Goal: Task Accomplishment & Management: Complete application form

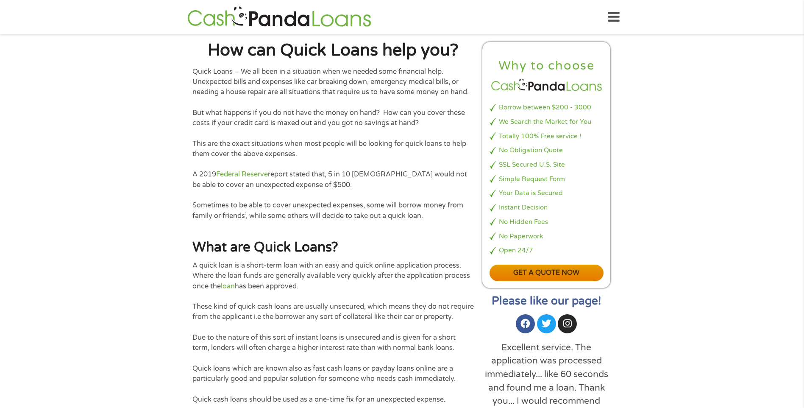
click at [507, 267] on link "Get a quote now" at bounding box center [546, 272] width 114 height 17
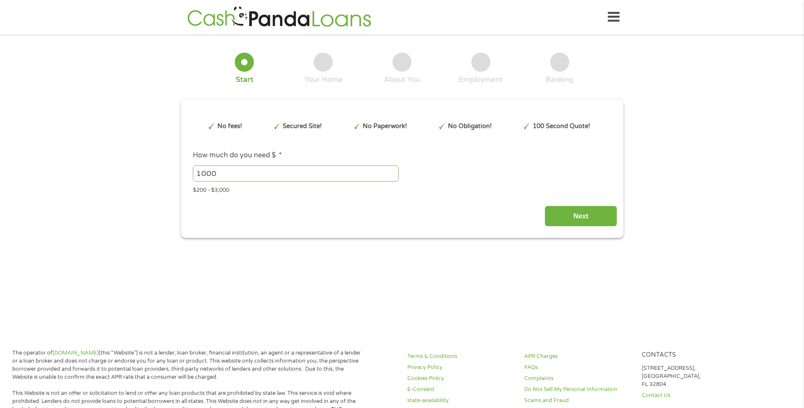
type input "EAIaIQobChMImdyyg5-QkAMVhrMDAB0wlBAzEAAYAyAAEgKAJPD_BwE"
click at [268, 174] on input "1000" at bounding box center [296, 173] width 206 height 16
click at [392, 174] on input "999" at bounding box center [296, 173] width 206 height 16
click at [391, 167] on input "999" at bounding box center [296, 173] width 206 height 16
click at [391, 171] on input "1000" at bounding box center [296, 173] width 206 height 16
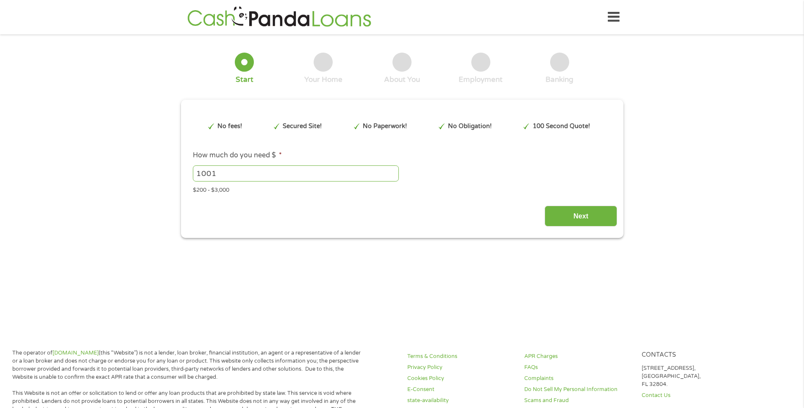
click at [391, 171] on input "1001" at bounding box center [296, 173] width 206 height 16
click at [391, 171] on input "1002" at bounding box center [296, 173] width 206 height 16
click at [391, 171] on input "1003" at bounding box center [296, 173] width 206 height 16
click at [391, 170] on input "1018" at bounding box center [296, 173] width 206 height 16
drag, startPoint x: 361, startPoint y: 175, endPoint x: 187, endPoint y: 175, distance: 174.2
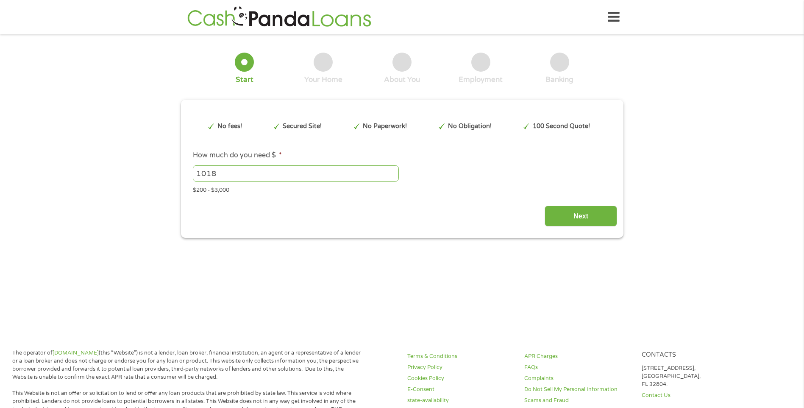
click at [187, 175] on li "How much do you need $ * 1018 Please enter a number from 200 to 3000 . $200 - $…" at bounding box center [402, 172] width 430 height 44
type input "2000"
click at [557, 217] on input "Next" at bounding box center [581, 216] width 72 height 21
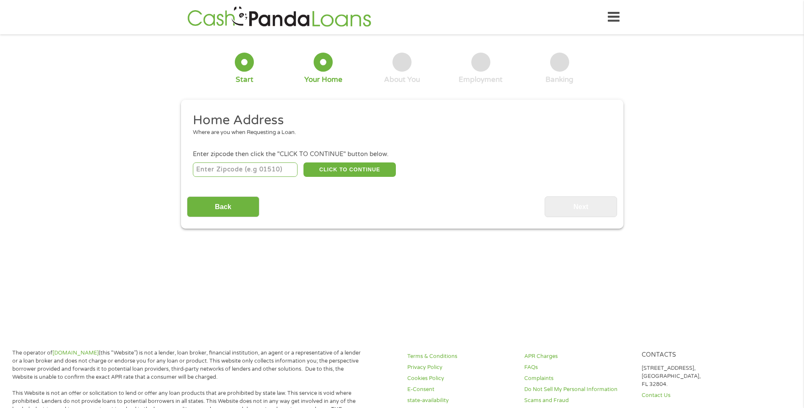
click at [248, 169] on input "number" at bounding box center [245, 169] width 105 height 14
type input "77053"
click at [353, 173] on button "CLICK TO CONTINUE" at bounding box center [349, 169] width 92 height 14
type input "77053"
type input "Houston"
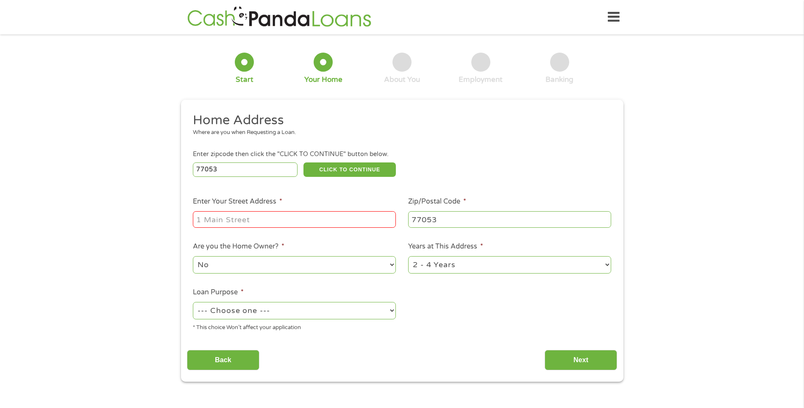
click at [298, 219] on input "Enter Your Street Address *" at bounding box center [294, 219] width 203 height 16
type input "5111 PARKRIDGE DR"
click at [253, 265] on select "No Yes" at bounding box center [294, 264] width 203 height 17
select select "yes"
click at [193, 256] on select "No Yes" at bounding box center [294, 264] width 203 height 17
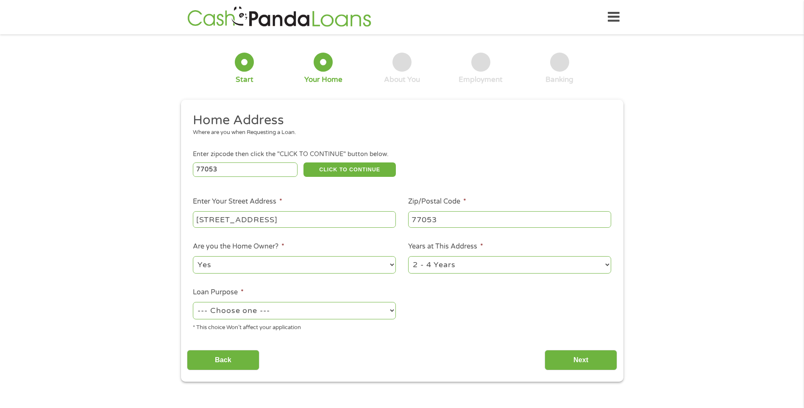
click at [303, 306] on select "--- Choose one --- Pay Bills Debt Consolidation Home Improvement Major Purchase…" at bounding box center [294, 310] width 203 height 17
click at [193, 302] on select "--- Choose one --- Pay Bills Debt Consolidation Home Improvement Major Purchase…" at bounding box center [294, 310] width 203 height 17
click at [261, 313] on select "--- Choose one --- Pay Bills Debt Consolidation Home Improvement Major Purchase…" at bounding box center [294, 310] width 203 height 17
select select "homeimprovement"
click at [193, 302] on select "--- Choose one --- Pay Bills Debt Consolidation Home Improvement Major Purchase…" at bounding box center [294, 310] width 203 height 17
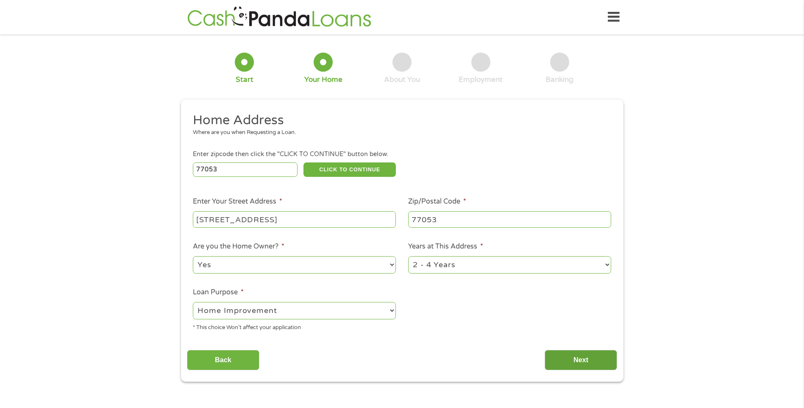
click at [579, 365] on input "Next" at bounding box center [581, 360] width 72 height 21
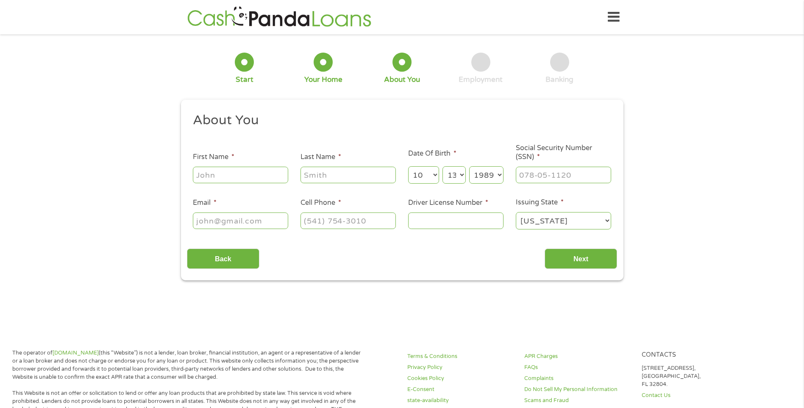
click at [239, 178] on input "First Name *" at bounding box center [240, 175] width 95 height 16
type input "DIANA"
type input "ZUNIGA"
type input "ibethzuniga1323@yahoo.com"
type input "(346) 373-2100"
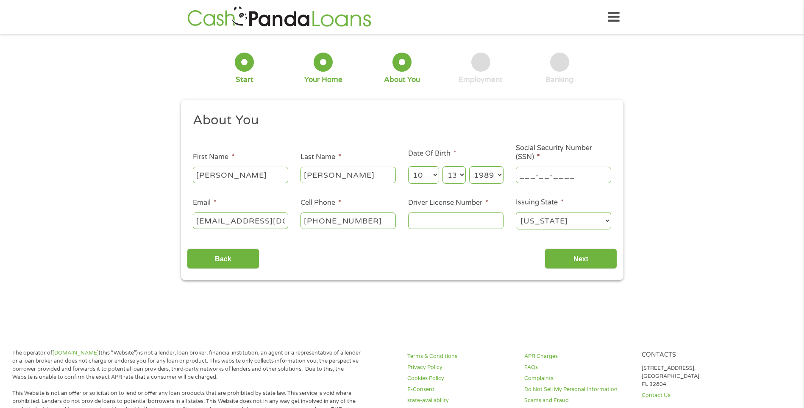
click at [541, 176] on input "___-__-____" at bounding box center [563, 175] width 95 height 16
type input "062-99-2998"
click at [462, 228] on input "Driver License Number *" at bounding box center [455, 220] width 95 height 16
type input "43467791"
click at [562, 256] on input "Next" at bounding box center [581, 258] width 72 height 21
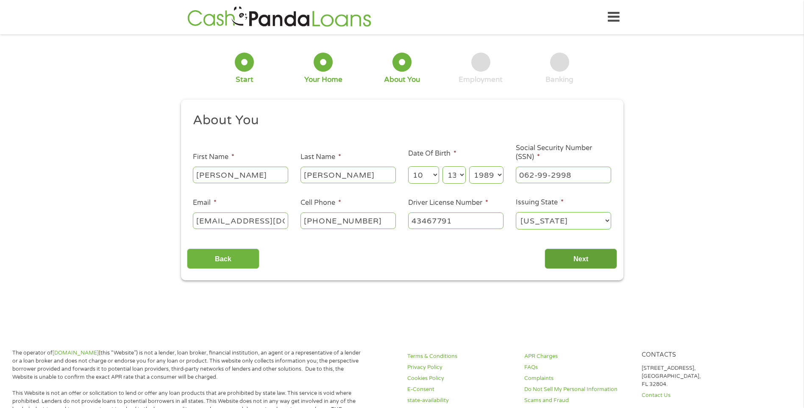
click at [570, 261] on input "Next" at bounding box center [581, 258] width 72 height 21
click at [461, 222] on input "43467791" at bounding box center [455, 220] width 95 height 16
click at [595, 253] on input "Next" at bounding box center [581, 258] width 72 height 21
click at [589, 263] on input "Next" at bounding box center [581, 258] width 72 height 21
click at [349, 172] on input "ZUNIGA" at bounding box center [347, 175] width 95 height 16
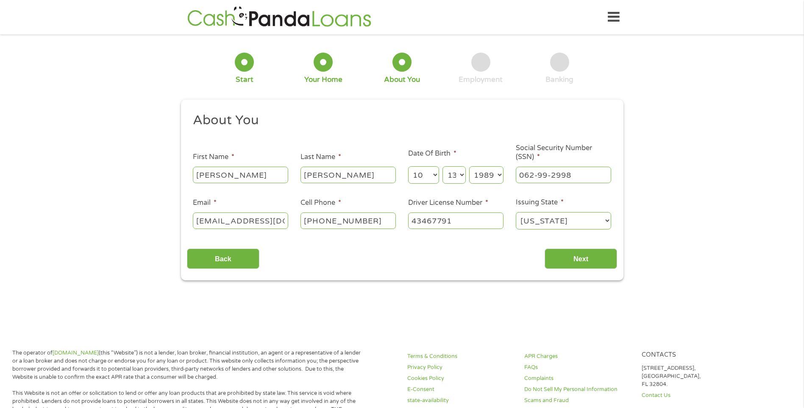
click at [238, 172] on input "DIANA" at bounding box center [240, 175] width 95 height 16
type input "DIAN"
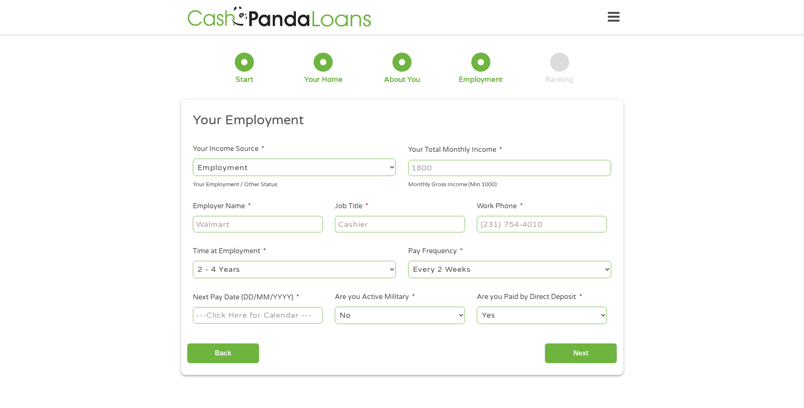
click at [272, 227] on input "Employer Name *" at bounding box center [258, 224] width 130 height 16
type input "ACE LOGISTICS"
click at [379, 225] on input "Job Title *" at bounding box center [400, 224] width 130 height 16
type input "MANAGER"
click at [522, 219] on input "(___) ___-____" at bounding box center [542, 224] width 130 height 16
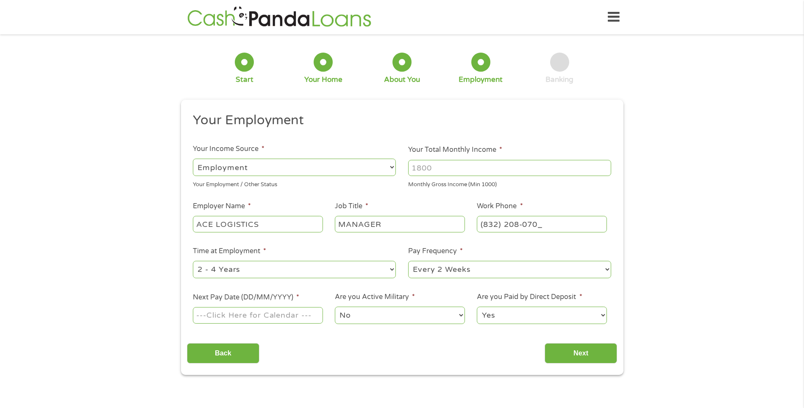
type input "(832) 208-0702"
click at [261, 314] on input "Next Pay Date (DD/MM/YYYY) *" at bounding box center [258, 315] width 130 height 16
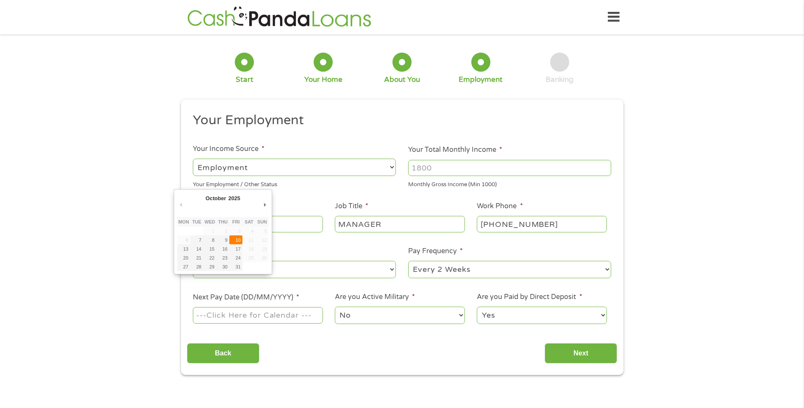
type input "10/10/2025"
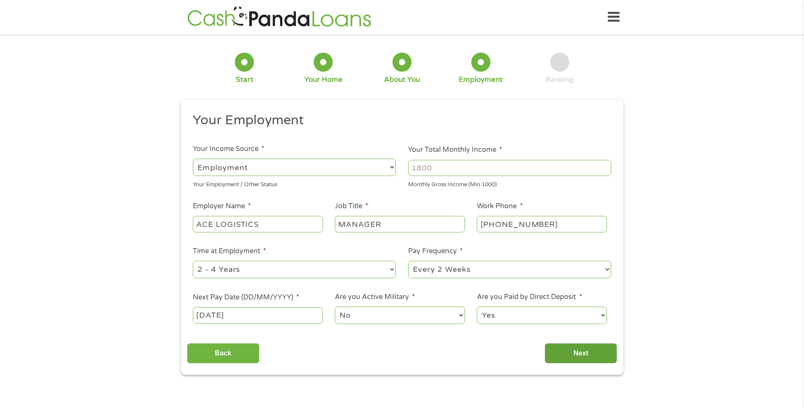
click at [551, 346] on input "Next" at bounding box center [581, 353] width 72 height 21
click at [555, 353] on input "Next" at bounding box center [581, 353] width 72 height 21
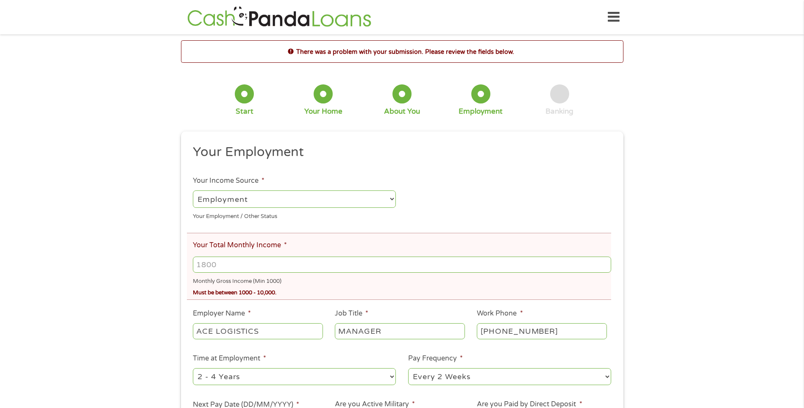
click at [279, 265] on input "Your Total Monthly Income *" at bounding box center [402, 264] width 418 height 16
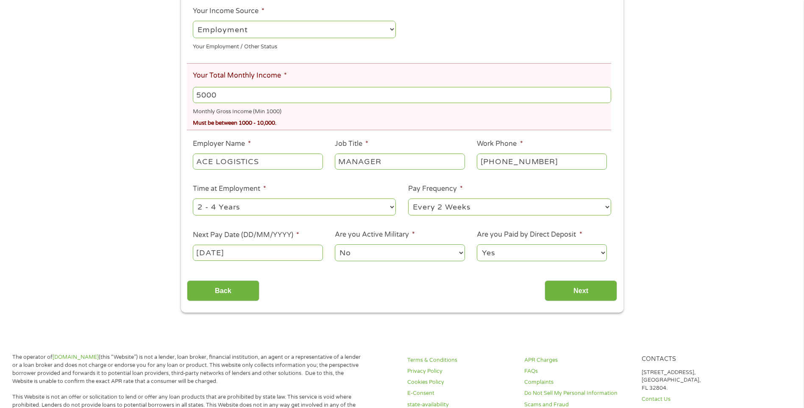
scroll to position [212, 0]
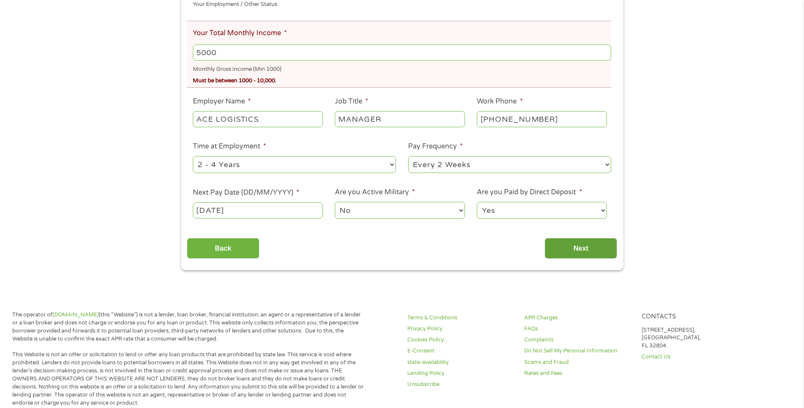
type input "5000"
click at [564, 240] on input "Next" at bounding box center [581, 248] width 72 height 21
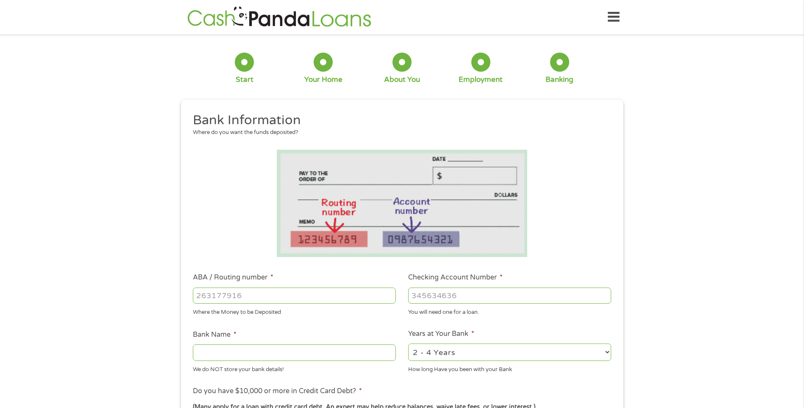
click at [252, 298] on input "ABA / Routing number *" at bounding box center [294, 295] width 203 height 16
type input "111900659"
type input "WELLS FARGO BANK"
type input "111900659"
click at [446, 298] on input "Checking Account Number *" at bounding box center [509, 295] width 203 height 16
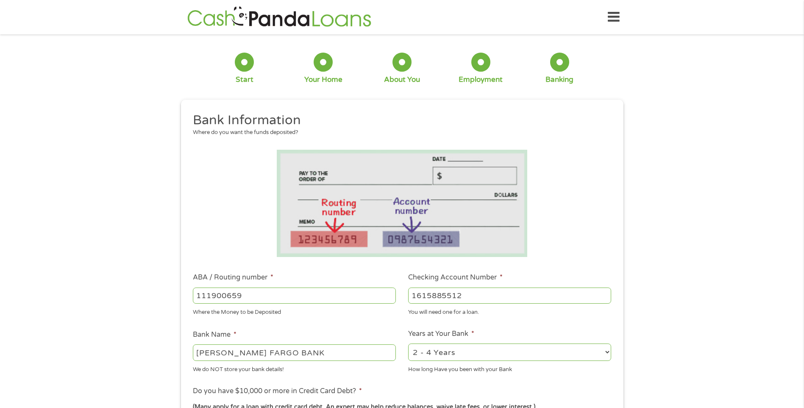
scroll to position [170, 0]
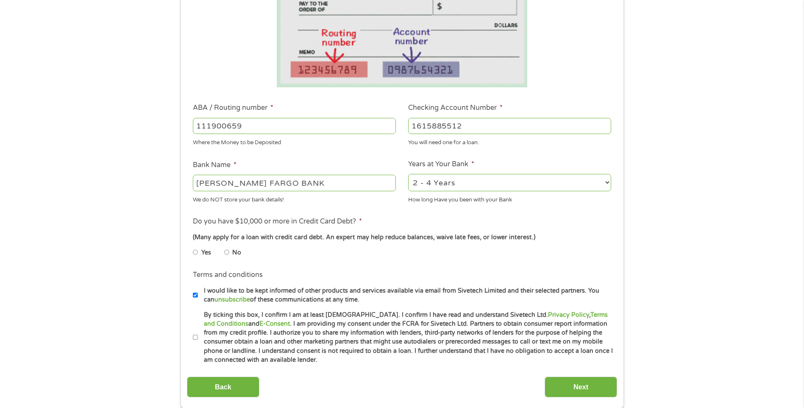
type input "1615885512"
click at [198, 337] on label "By ticking this box, I confirm I am at least 18 years old. I confirm I have rea…" at bounding box center [406, 337] width 416 height 54
click at [198, 337] on input "By ticking this box, I confirm I am at least 18 years old. I confirm I have rea…" at bounding box center [195, 338] width 5 height 14
checkbox input "true"
click at [570, 388] on input "Next" at bounding box center [581, 386] width 72 height 21
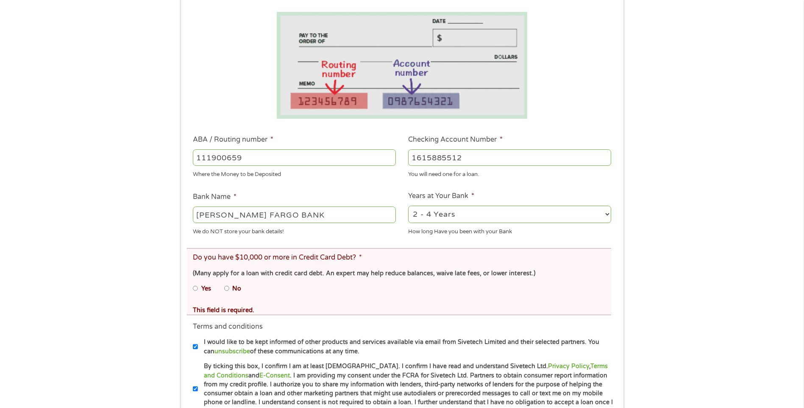
click at [228, 287] on input "No" at bounding box center [226, 288] width 5 height 14
radio input "true"
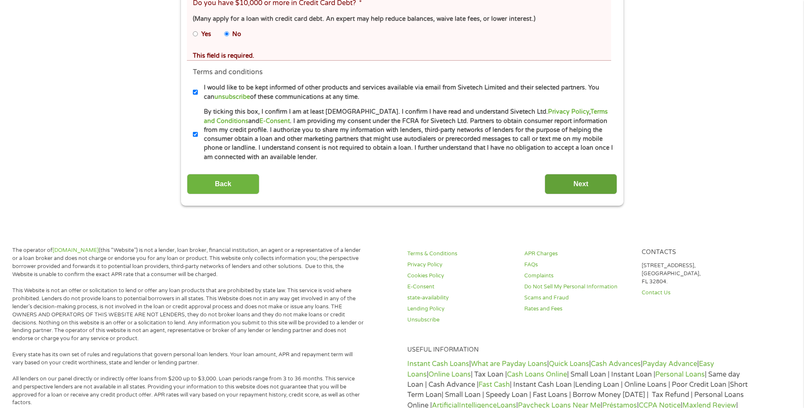
click at [581, 188] on input "Next" at bounding box center [581, 184] width 72 height 21
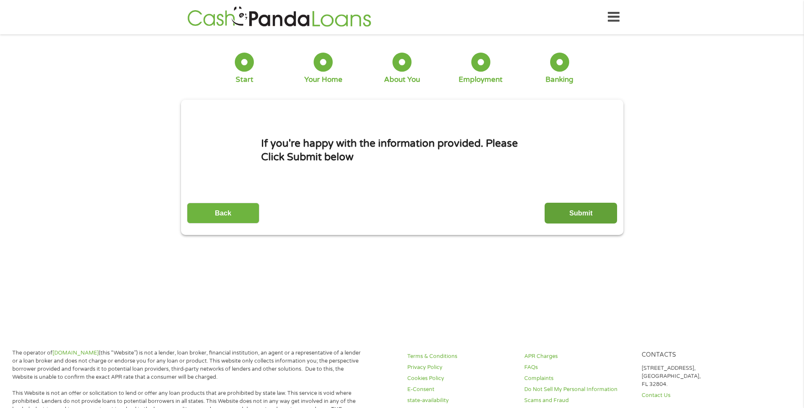
click at [588, 217] on input "Submit" at bounding box center [581, 213] width 72 height 21
